Goal: Information Seeking & Learning: Learn about a topic

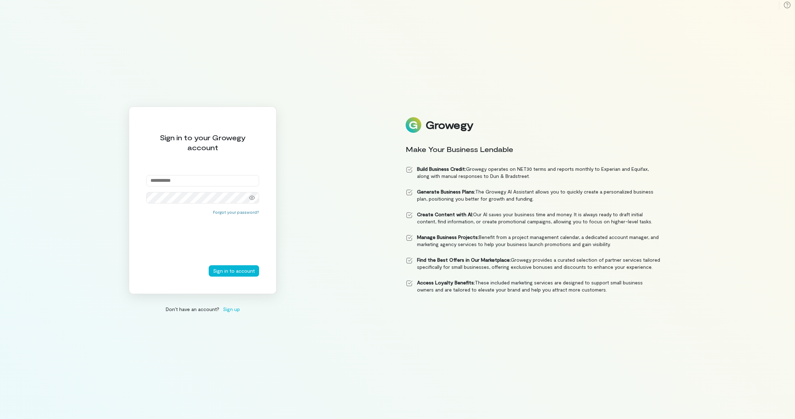
click at [256, 180] on input "email" at bounding box center [202, 180] width 113 height 11
type input "**********"
click at [243, 213] on button "Forgot your password?" at bounding box center [236, 212] width 46 height 6
click at [199, 192] on input "email" at bounding box center [202, 191] width 113 height 11
type input "**********"
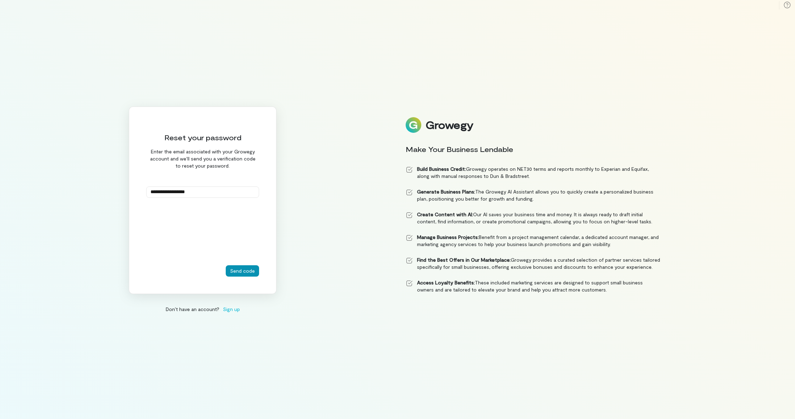
click at [249, 273] on button "Send code" at bounding box center [242, 270] width 33 height 11
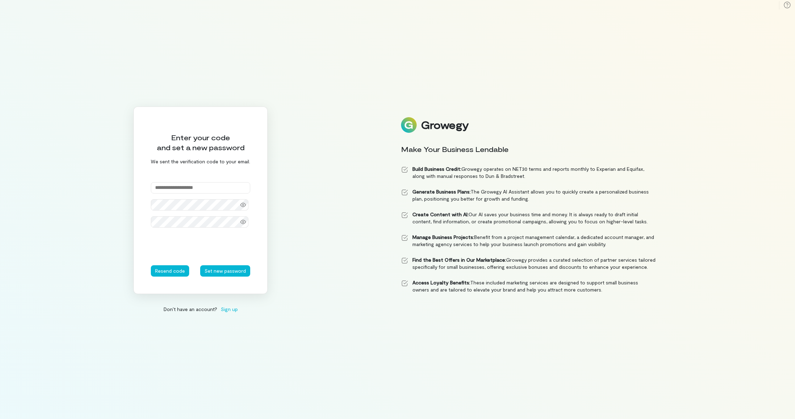
click at [207, 187] on input "text" at bounding box center [200, 187] width 99 height 11
type input "******"
click at [214, 269] on button "Set new password" at bounding box center [225, 270] width 50 height 11
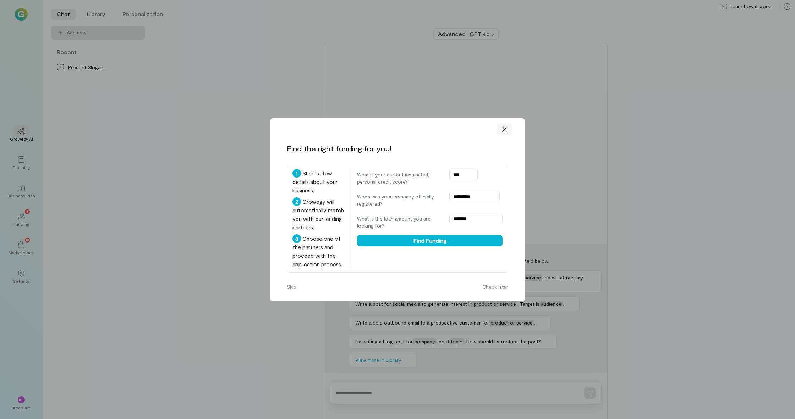
click at [502, 126] on icon at bounding box center [504, 129] width 7 height 7
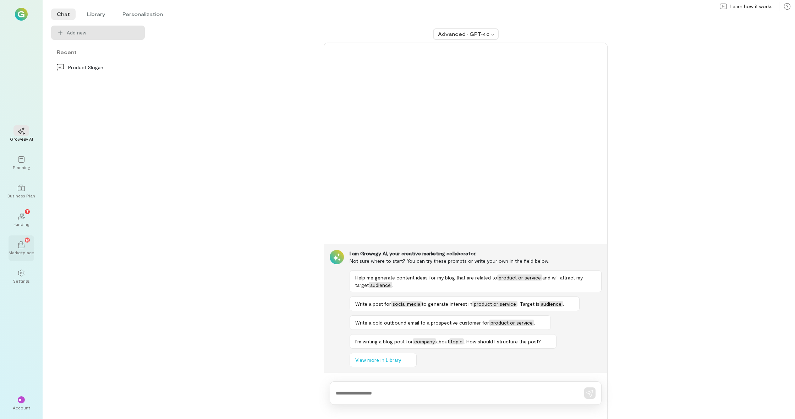
click at [25, 248] on div "13" at bounding box center [21, 244] width 16 height 11
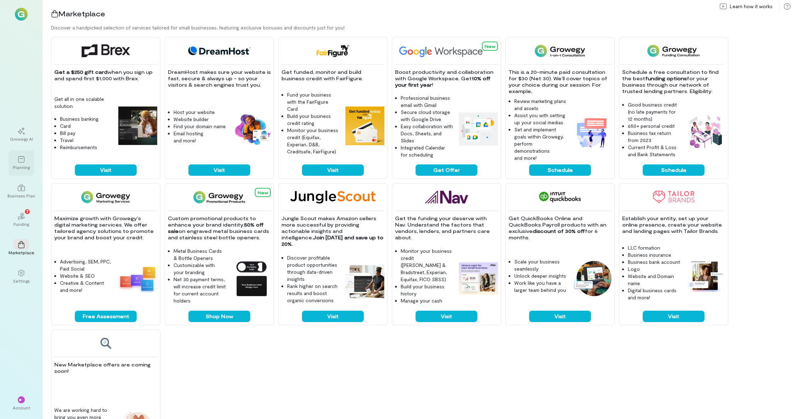
click at [20, 159] on icon at bounding box center [21, 159] width 7 height 7
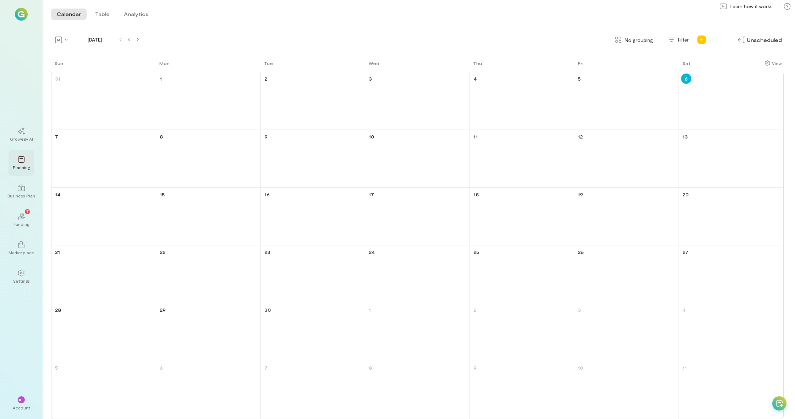
scroll to position [0, 1]
click at [22, 186] on icon at bounding box center [21, 188] width 7 height 6
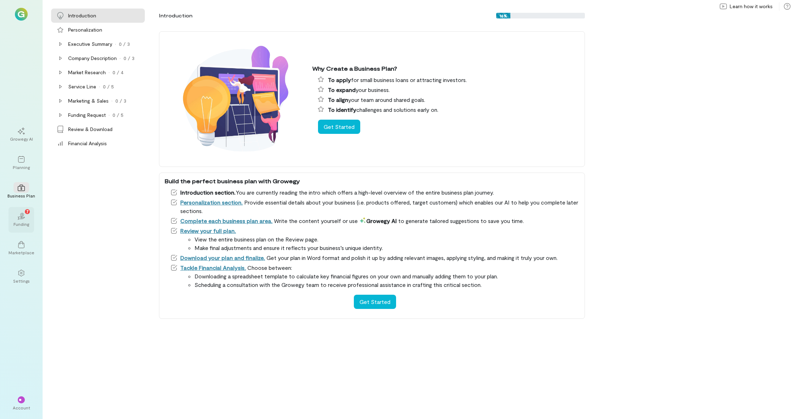
click at [22, 215] on icon at bounding box center [22, 215] width 1 height 2
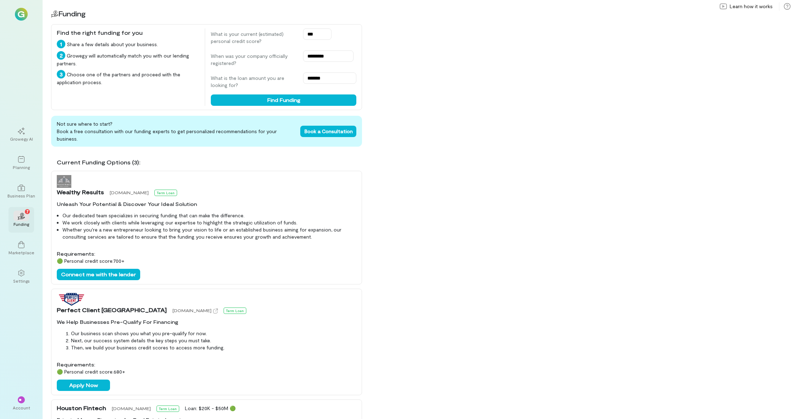
click at [21, 217] on icon "02" at bounding box center [21, 216] width 7 height 7
click at [24, 196] on div "Business Plan" at bounding box center [21, 196] width 28 height 6
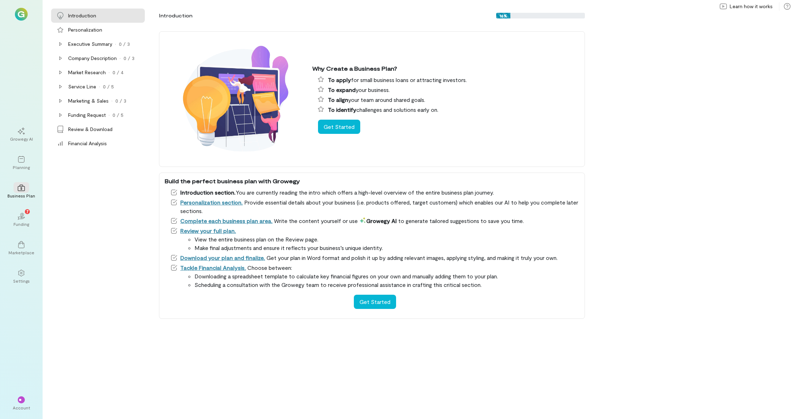
click at [21, 15] on img at bounding box center [21, 14] width 13 height 13
click at [22, 16] on img at bounding box center [21, 14] width 13 height 13
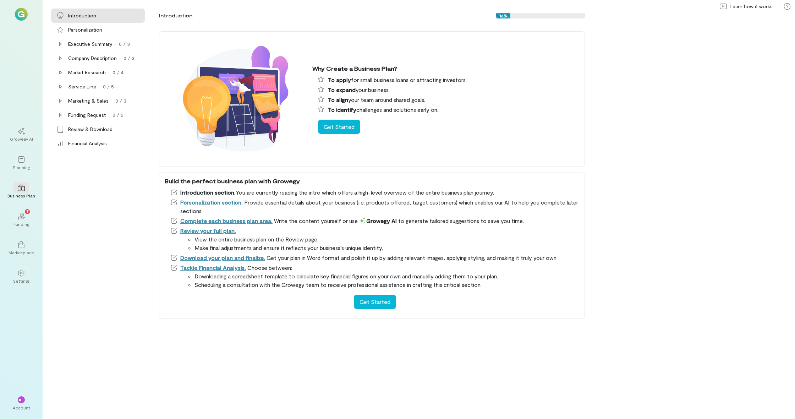
scroll to position [0, 0]
click at [21, 278] on div at bounding box center [21, 272] width 16 height 11
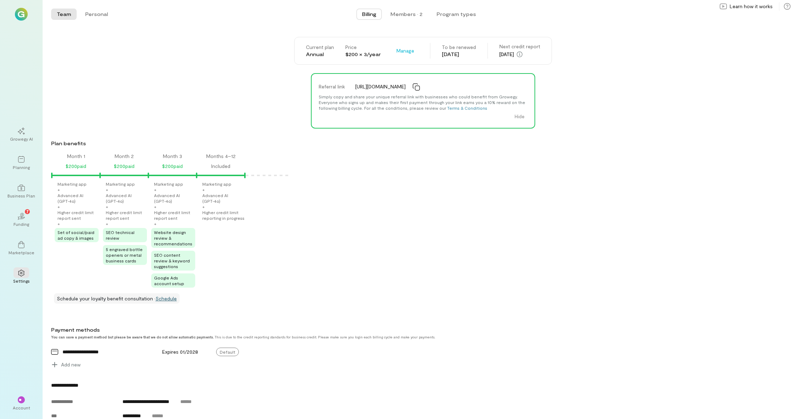
click at [172, 301] on link "Schedule" at bounding box center [165, 298] width 21 height 6
click at [109, 12] on button "Personal" at bounding box center [97, 14] width 34 height 11
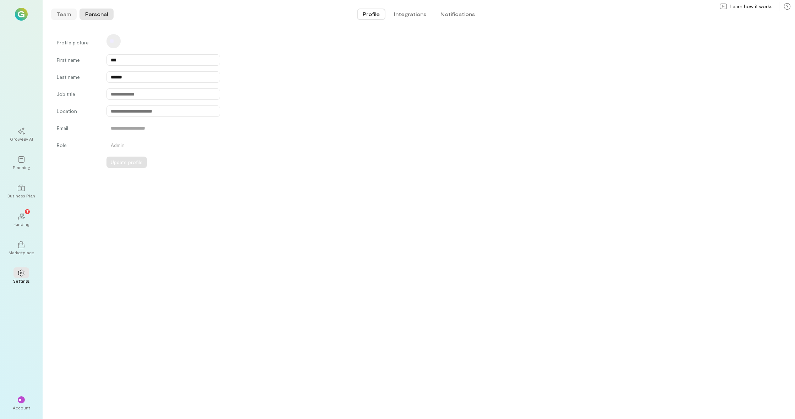
scroll to position [0, 0]
click at [66, 13] on button "Team" at bounding box center [64, 14] width 26 height 11
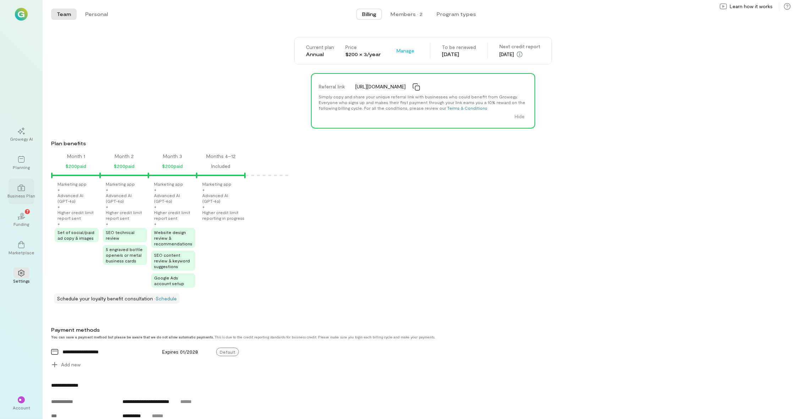
click at [21, 185] on icon at bounding box center [21, 188] width 7 height 6
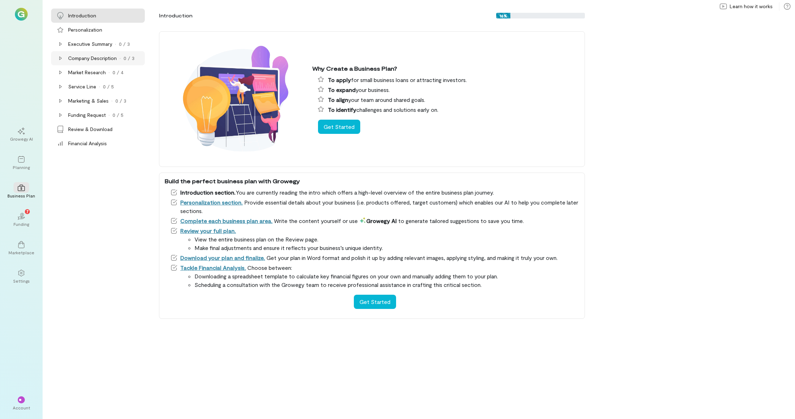
click at [93, 57] on div "Company Description" at bounding box center [92, 58] width 49 height 7
click at [83, 71] on div "Mission Statement" at bounding box center [95, 72] width 42 height 7
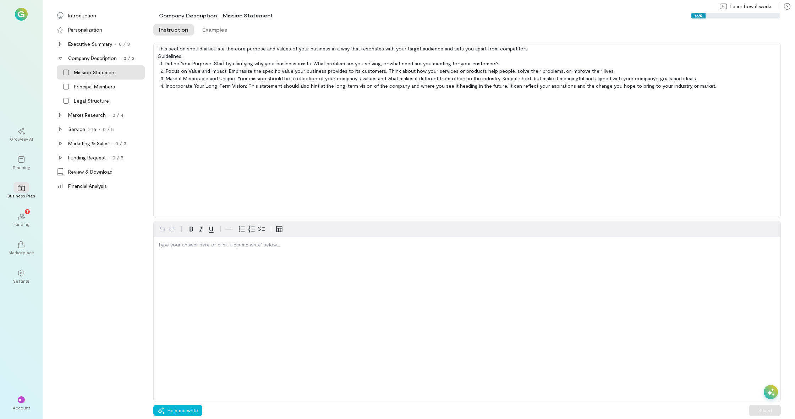
click at [34, 73] on div "Growegy AI Planning Business Plan 02 7 Funding Marketplace Settings ** Account" at bounding box center [21, 209] width 43 height 419
click at [98, 47] on div "Executive Summary" at bounding box center [90, 43] width 44 height 7
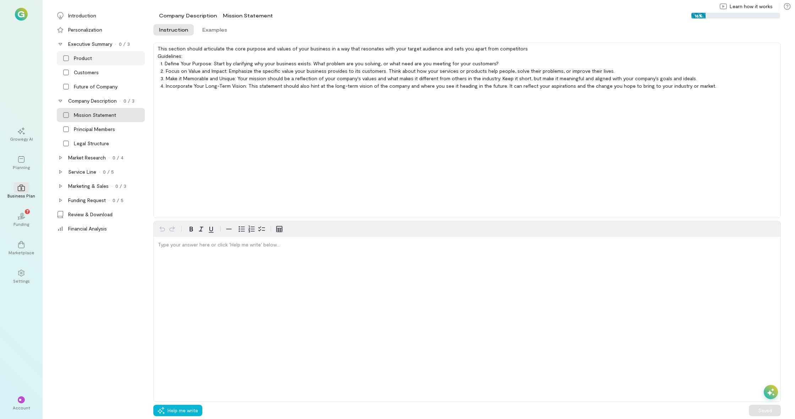
click at [89, 54] on div "Product" at bounding box center [101, 58] width 88 height 14
